Goal: Task Accomplishment & Management: Manage account settings

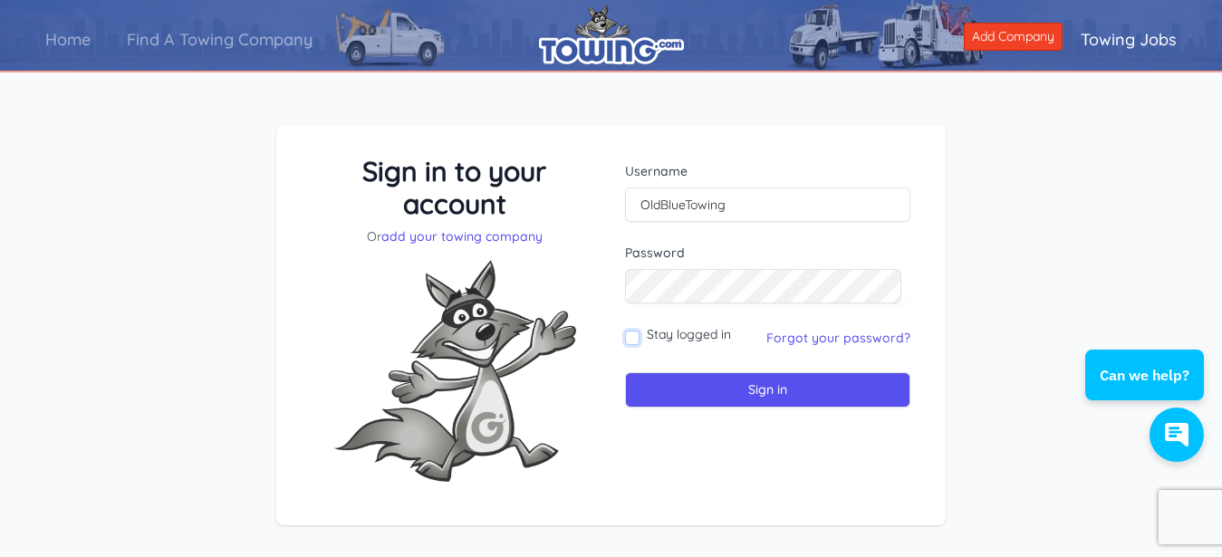
click at [633, 337] on input "Stay logged in" at bounding box center [632, 338] width 14 height 14
checkbox input "true"
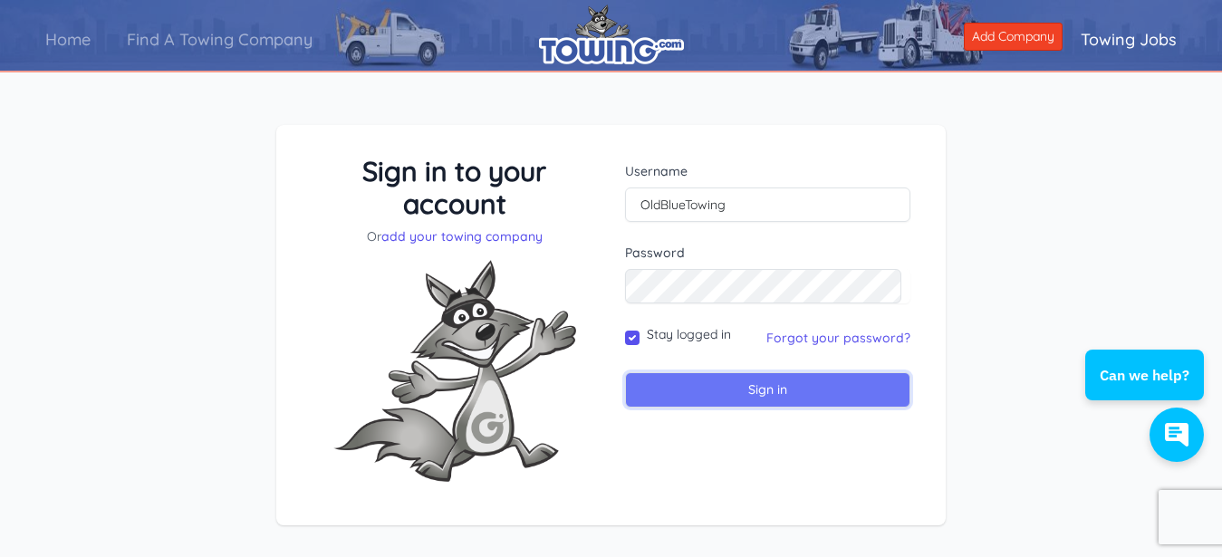
click at [713, 392] on input "Sign in" at bounding box center [767, 389] width 285 height 35
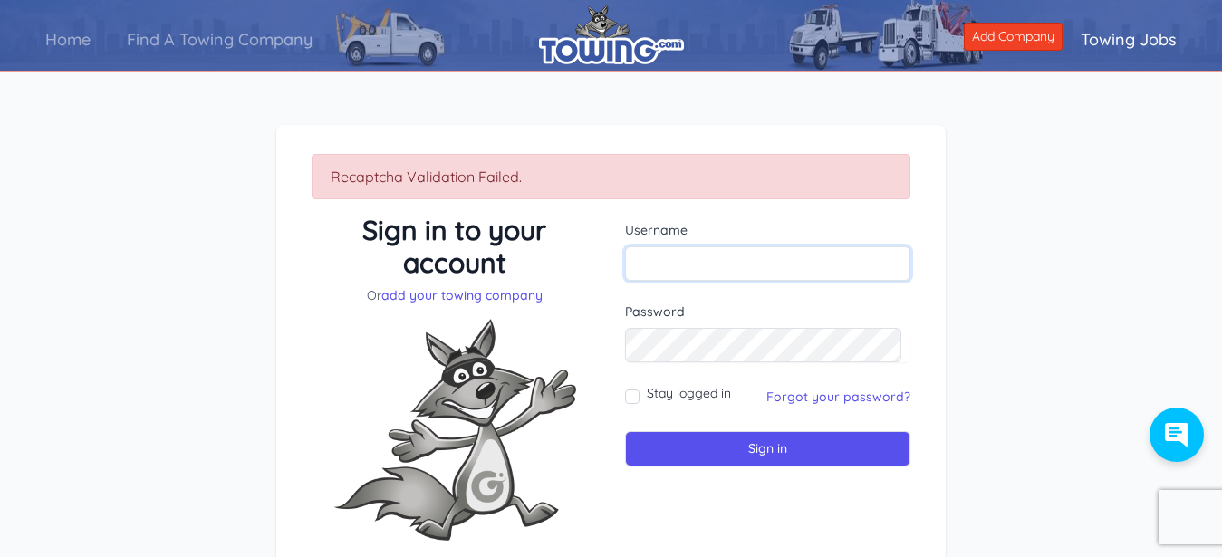
click at [751, 257] on input "text" at bounding box center [767, 263] width 285 height 34
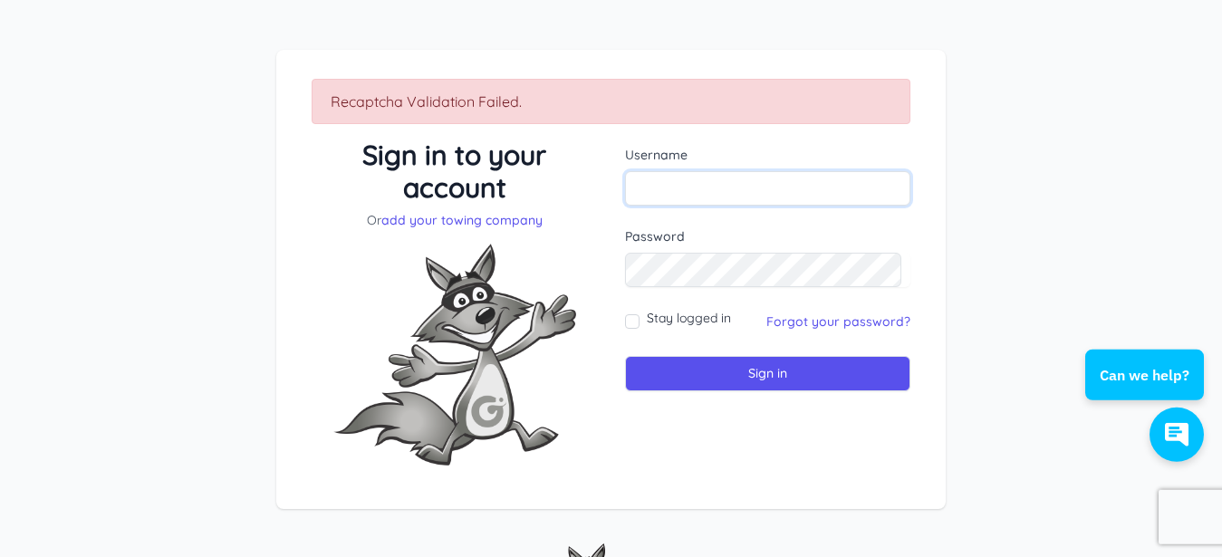
scroll to position [92, 0]
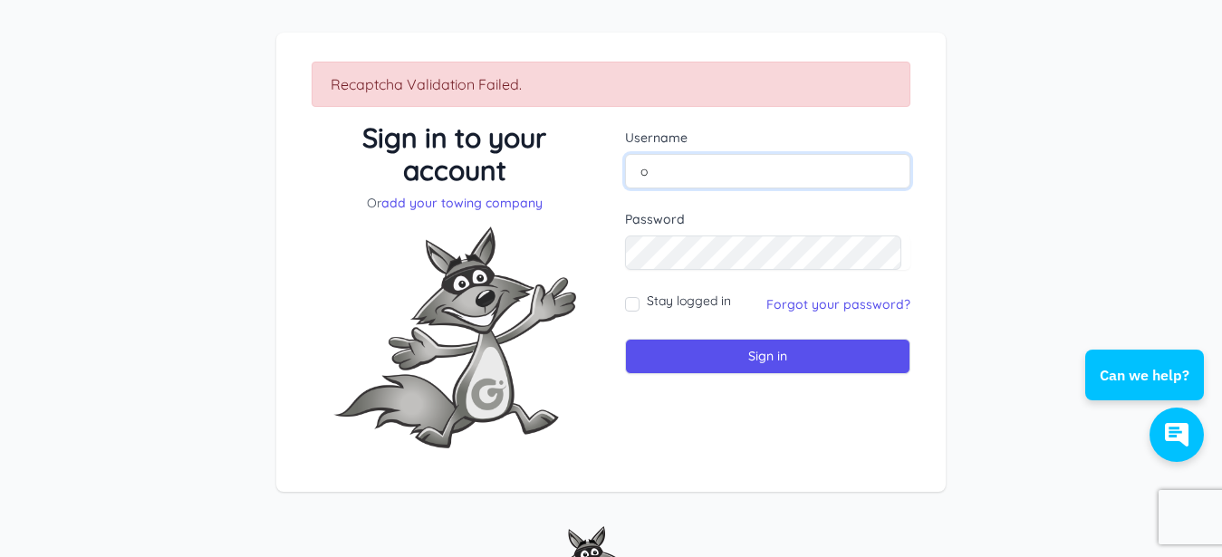
type input "ol"
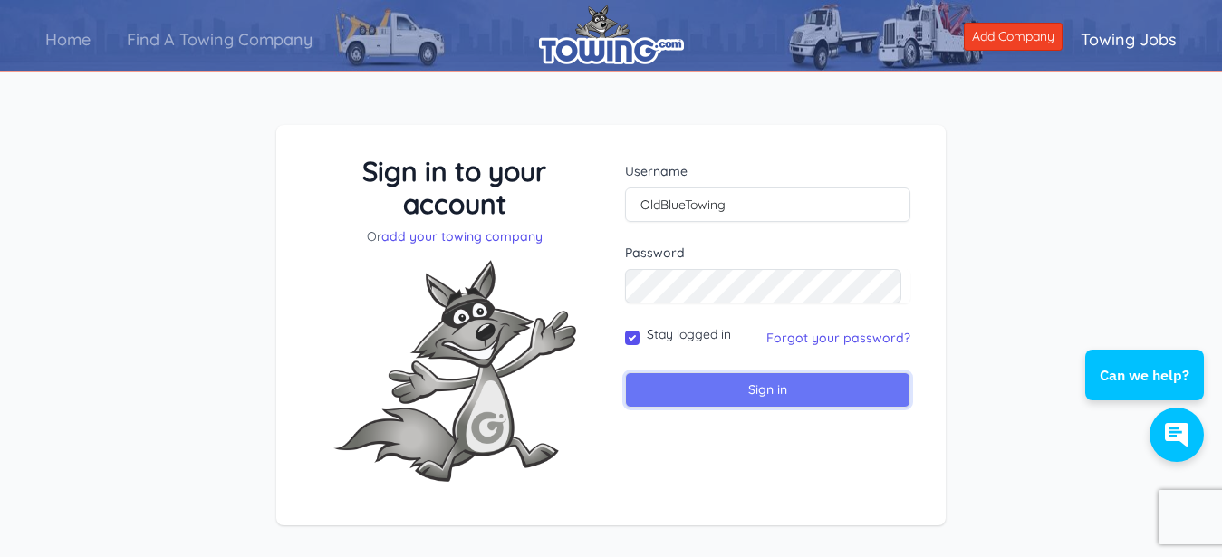
click at [758, 389] on input "Sign in" at bounding box center [767, 389] width 285 height 35
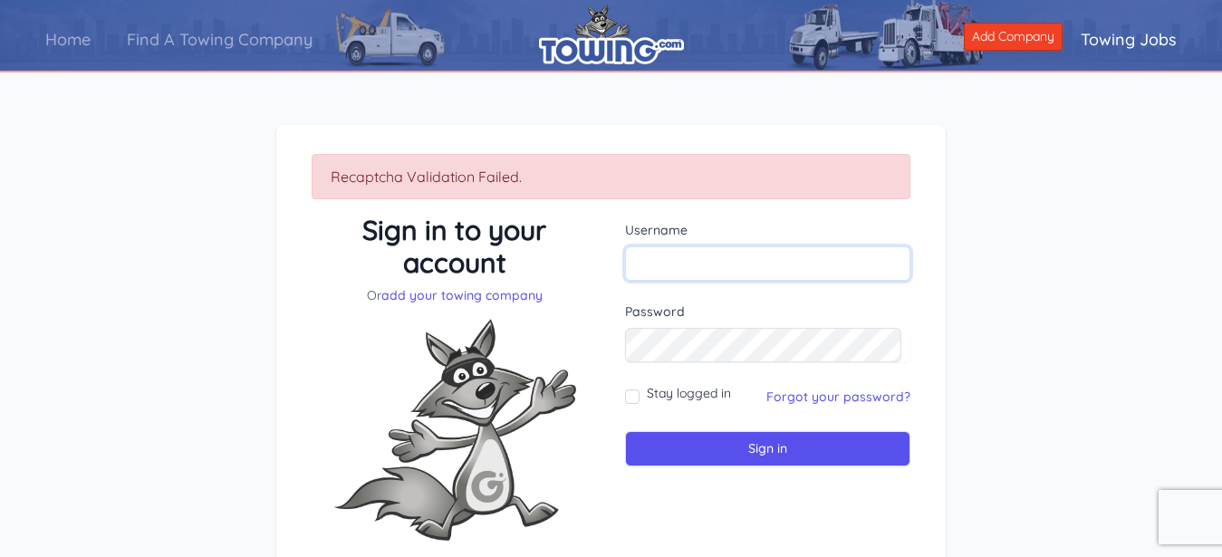
click at [719, 271] on input "text" at bounding box center [767, 263] width 285 height 34
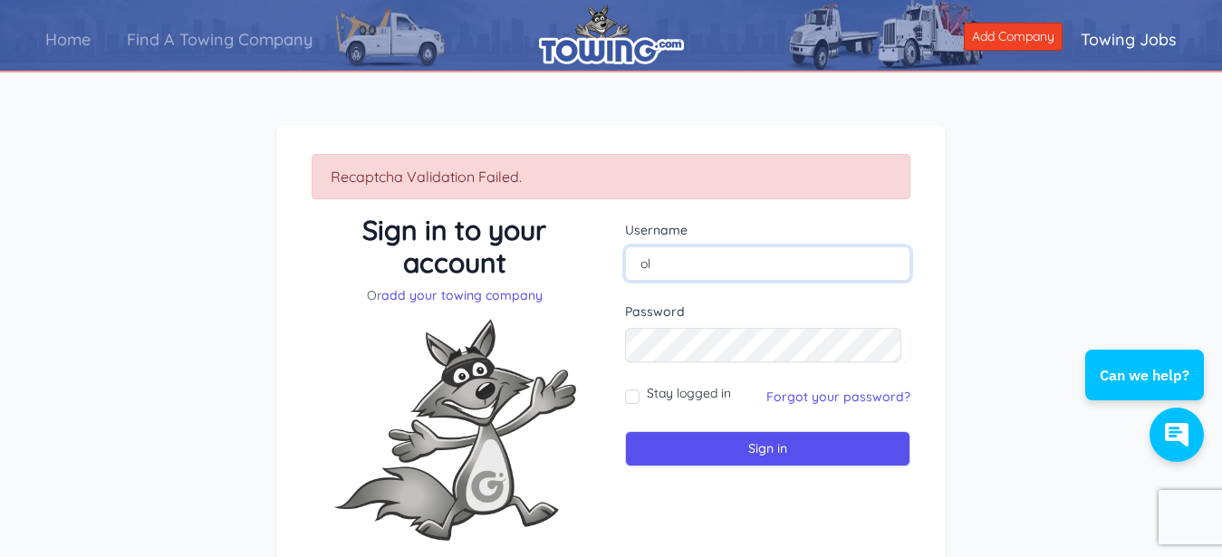
type input "old"
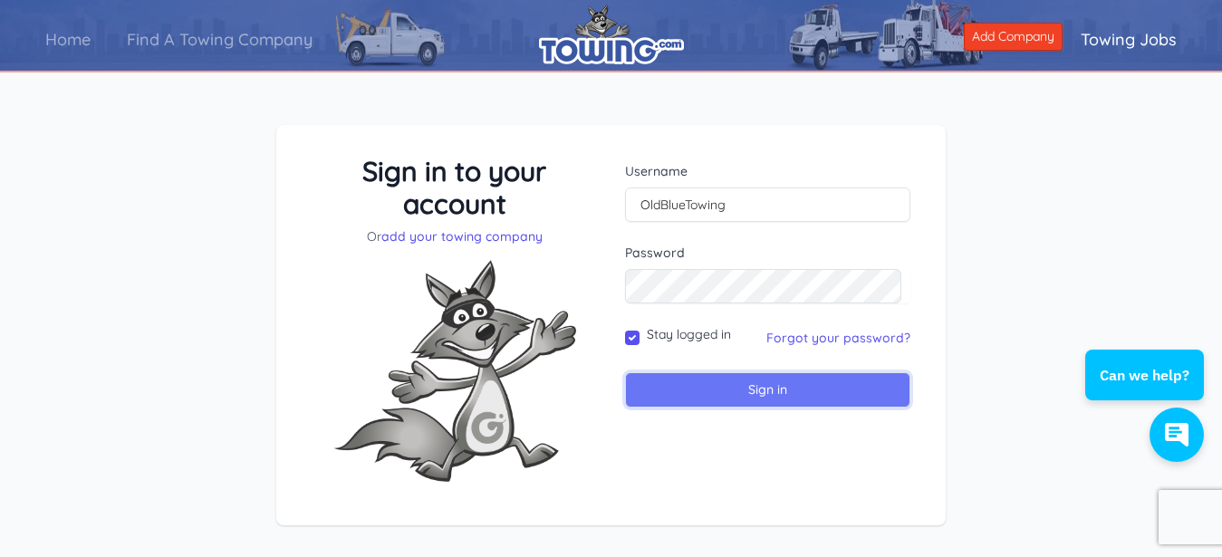
click at [748, 386] on input "Sign in" at bounding box center [767, 389] width 285 height 35
click at [819, 389] on input "Sign in" at bounding box center [767, 389] width 285 height 35
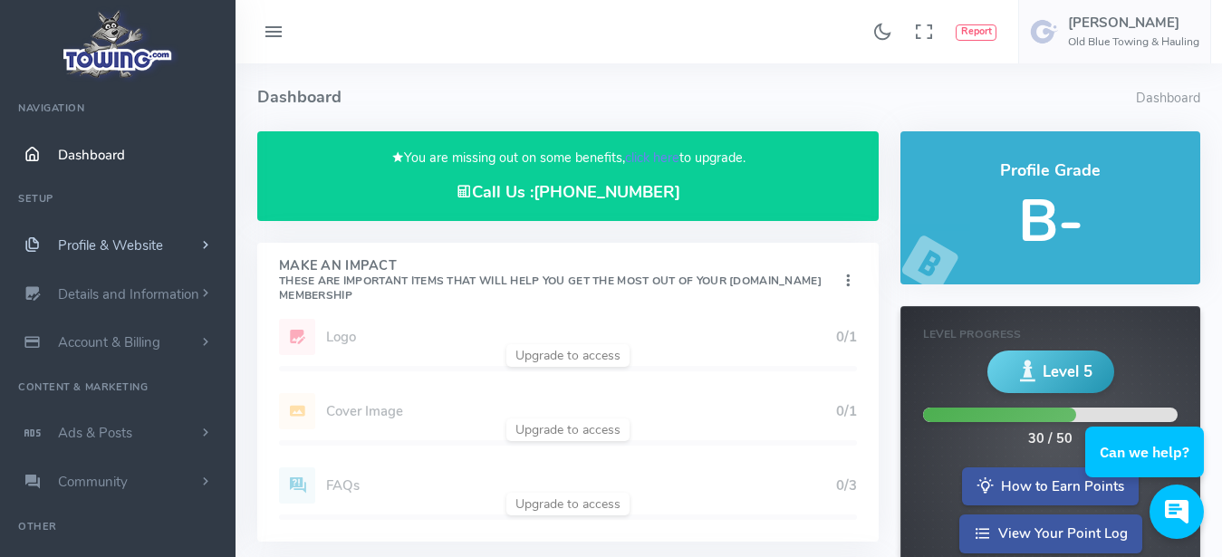
click at [145, 244] on span "Profile & Website" at bounding box center [110, 246] width 105 height 18
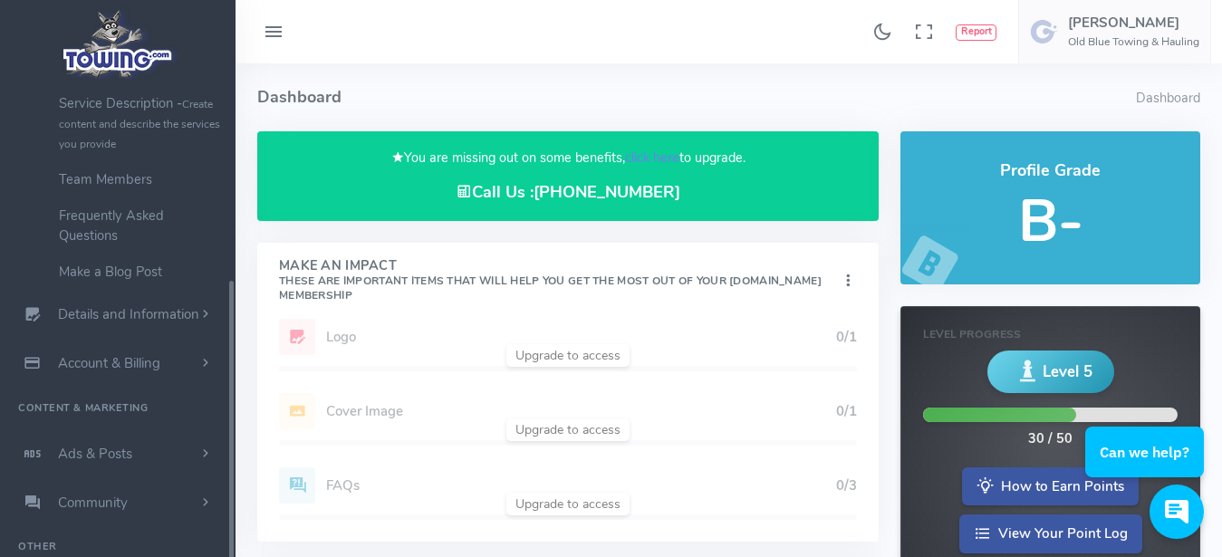
scroll to position [324, 0]
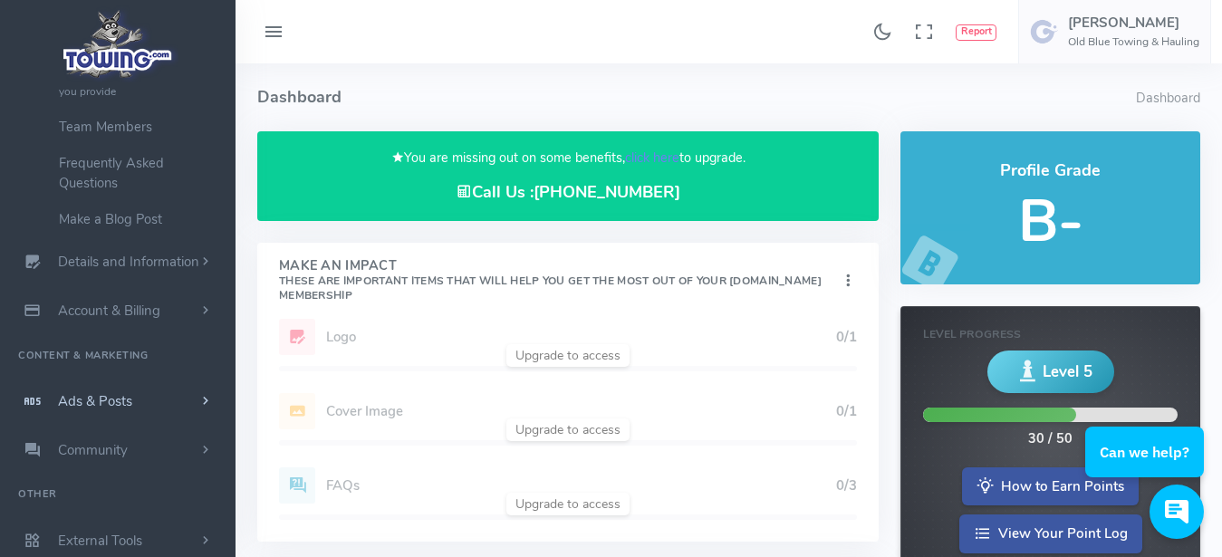
click at [173, 398] on link "Ads & Posts" at bounding box center [118, 401] width 236 height 49
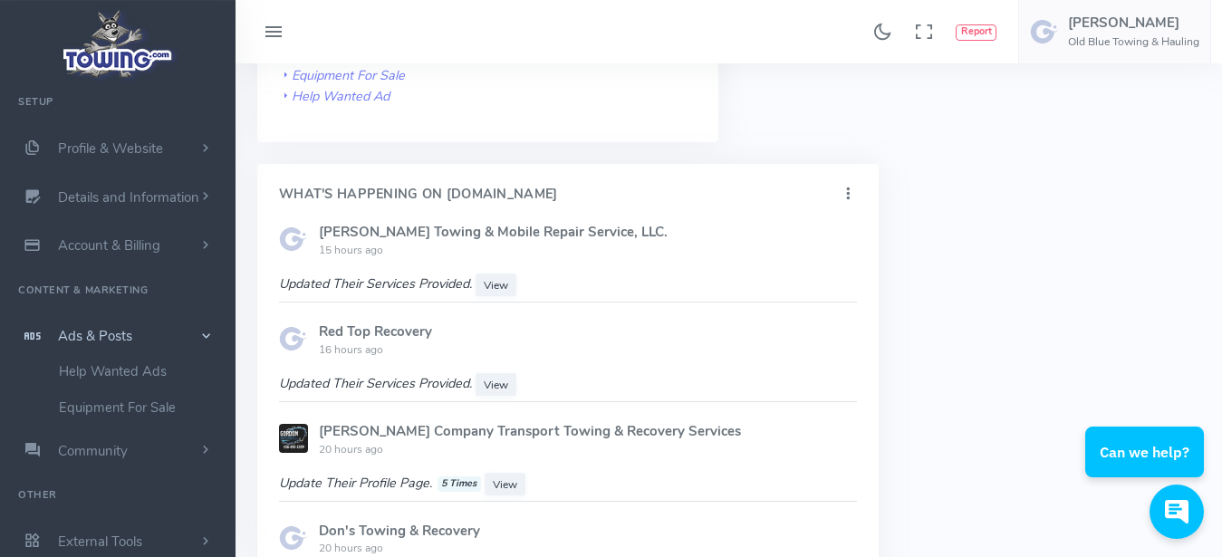
scroll to position [0, 0]
